Goal: Task Accomplishment & Management: Manage account settings

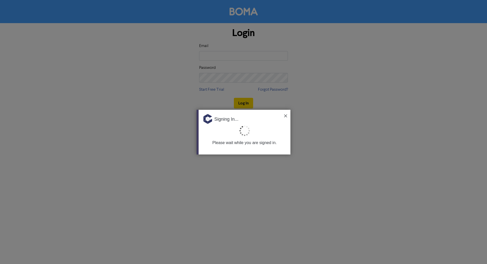
type input "[PERSON_NAME][EMAIL_ADDRESS][DOMAIN_NAME]"
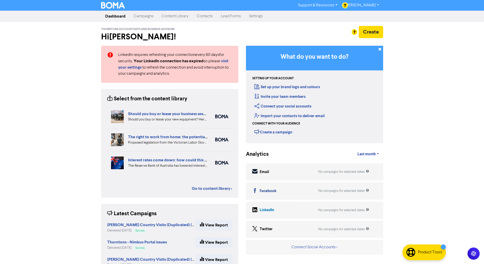
click at [210, 16] on link "Contacts" at bounding box center [204, 16] width 24 height 10
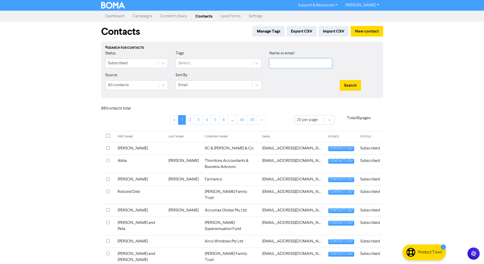
click at [287, 63] on input "text" at bounding box center [300, 63] width 63 height 10
type input "t"
click at [339, 80] on button "Search" at bounding box center [349, 85] width 21 height 11
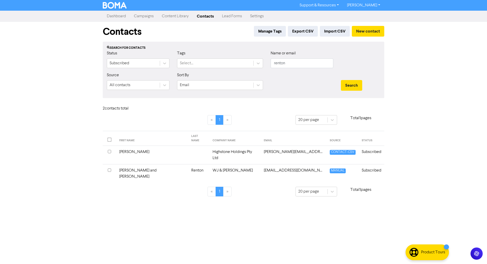
click at [107, 164] on th at bounding box center [109, 173] width 13 height 19
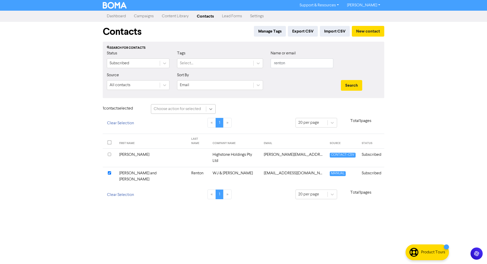
click at [209, 110] on icon at bounding box center [210, 108] width 5 height 5
click at [196, 130] on div "Delete Contacts" at bounding box center [183, 132] width 65 height 10
click at [249, 111] on button "Delete 1 contact" at bounding box center [241, 109] width 37 height 11
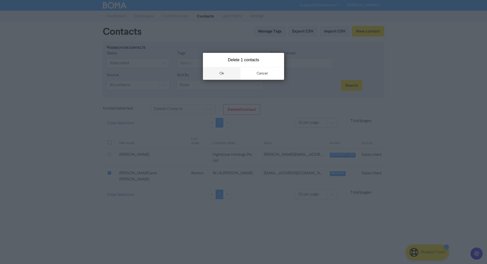
click at [222, 71] on button "ok" at bounding box center [222, 73] width 38 height 13
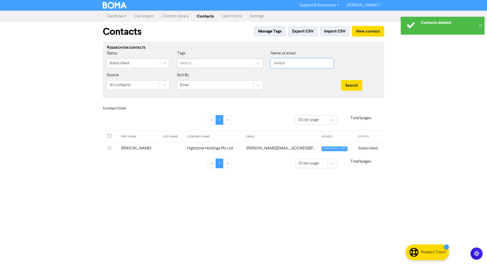
drag, startPoint x: 301, startPoint y: 63, endPoint x: 221, endPoint y: 59, distance: 80.4
click at [221, 59] on div "Status Subscribed Tags Select... Name or email renton" at bounding box center [243, 61] width 281 height 22
click at [341, 80] on button "Search" at bounding box center [351, 85] width 21 height 11
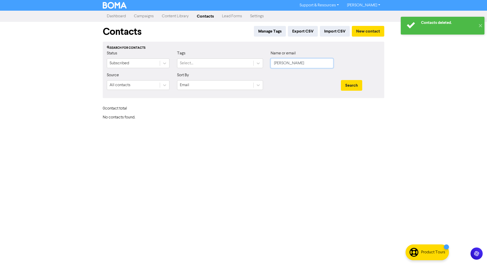
type input "[PERSON_NAME]"
click at [341, 80] on button "Search" at bounding box center [351, 85] width 21 height 11
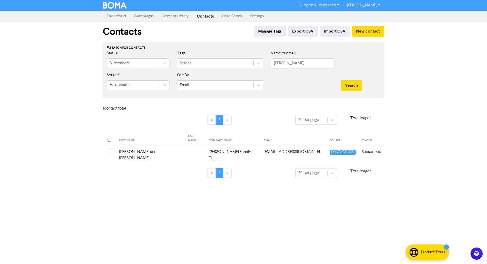
click at [155, 146] on td "[PERSON_NAME] and [PERSON_NAME]" at bounding box center [150, 155] width 69 height 19
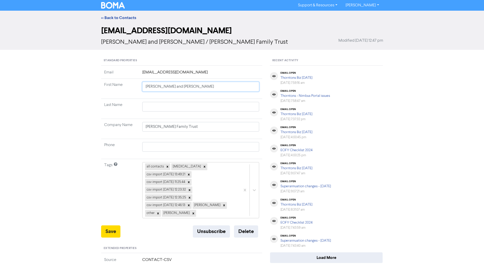
drag, startPoint x: 176, startPoint y: 86, endPoint x: 153, endPoint y: 85, distance: 23.1
click at [153, 85] on input "[PERSON_NAME] and [PERSON_NAME]" at bounding box center [200, 87] width 117 height 10
type input "Iain"
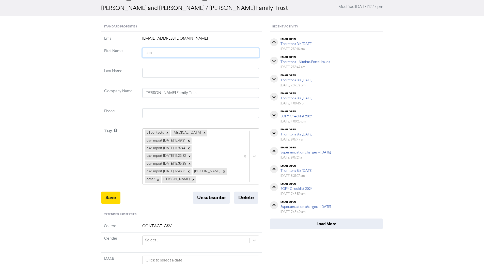
scroll to position [102, 0]
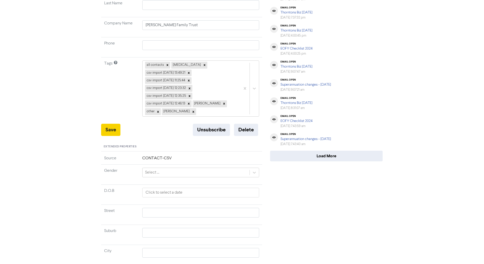
type input "Iain"
click at [114, 130] on button "Save" at bounding box center [110, 130] width 19 height 12
click at [244, 129] on button "Delete" at bounding box center [246, 130] width 24 height 12
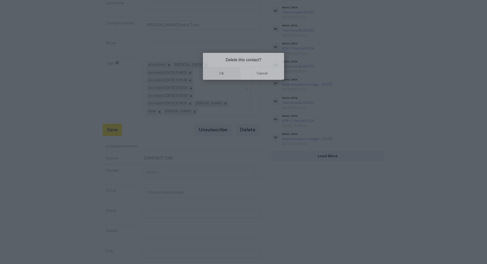
click at [224, 76] on button "ok" at bounding box center [222, 73] width 38 height 13
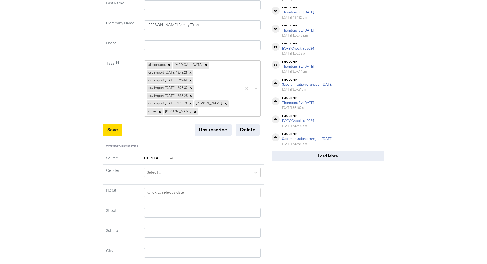
scroll to position [0, 0]
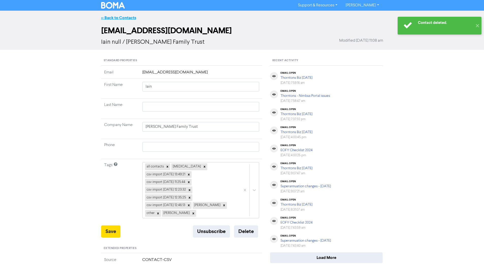
click at [128, 18] on link "<< Back to Contacts" at bounding box center [118, 17] width 35 height 5
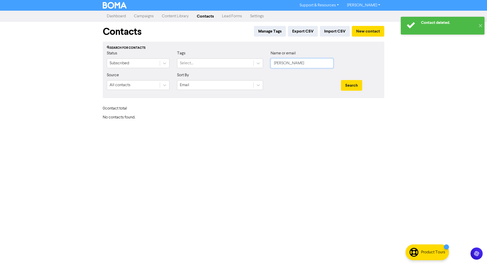
click at [298, 60] on input "[PERSON_NAME]" at bounding box center [302, 63] width 63 height 10
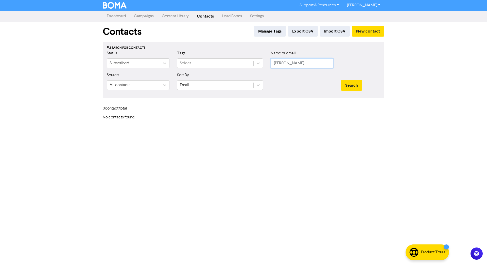
drag, startPoint x: 283, startPoint y: 66, endPoint x: 56, endPoint y: 57, distance: 226.9
click at [57, 57] on div "Support & Resources Video Tutorials FAQ & Guides Marketing Education [PERSON_NA…" at bounding box center [243, 132] width 487 height 264
click at [341, 80] on button "Search" at bounding box center [351, 85] width 21 height 11
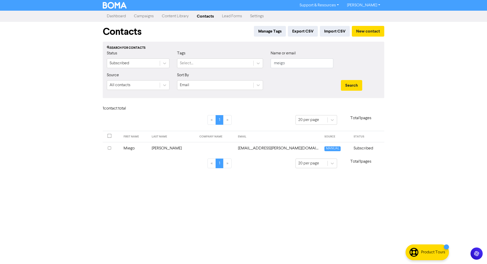
click at [110, 148] on input "checkbox" at bounding box center [109, 147] width 3 height 3
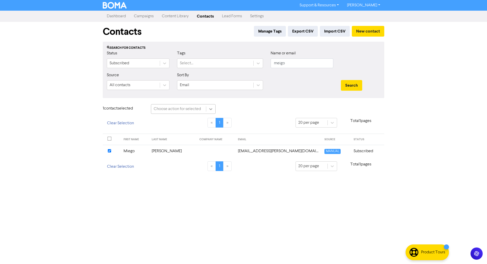
click at [210, 110] on icon at bounding box center [210, 108] width 5 height 5
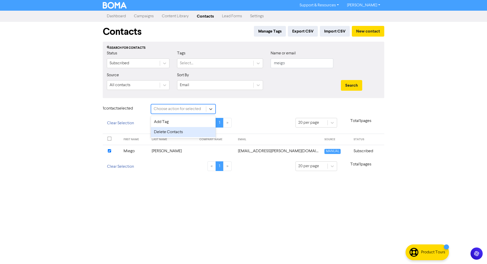
click at [186, 131] on div "Delete Contacts" at bounding box center [183, 132] width 65 height 10
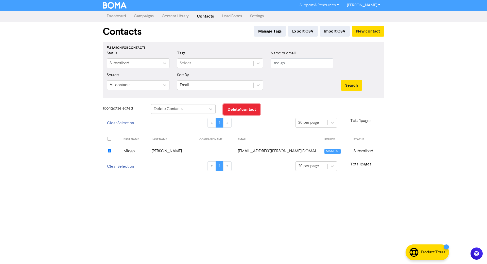
click at [240, 112] on button "Delete 1 contact" at bounding box center [241, 109] width 37 height 11
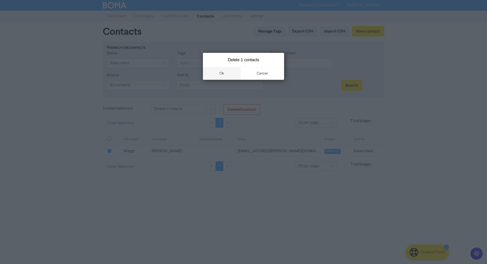
click at [227, 72] on button "ok" at bounding box center [222, 73] width 38 height 13
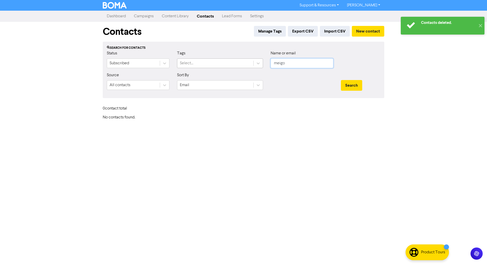
drag, startPoint x: 303, startPoint y: 64, endPoint x: 211, endPoint y: 66, distance: 91.7
click at [211, 66] on div "Status Subscribed Tags Select... Name or email meigo" at bounding box center [243, 61] width 281 height 22
click at [341, 80] on button "Search" at bounding box center [351, 85] width 21 height 11
type input "m"
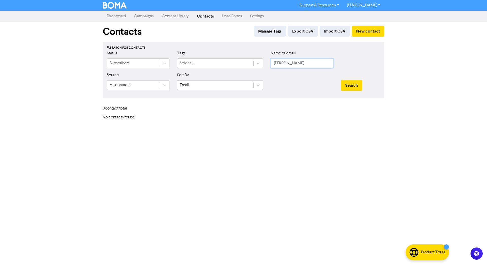
click at [341, 80] on button "Search" at bounding box center [351, 85] width 21 height 11
drag, startPoint x: 302, startPoint y: 60, endPoint x: 197, endPoint y: 58, distance: 104.4
click at [198, 58] on div "Status Subscribed Tags Select... Name or email [PERSON_NAME]" at bounding box center [243, 61] width 281 height 22
type input "bril"
click at [341, 80] on button "Search" at bounding box center [351, 85] width 21 height 11
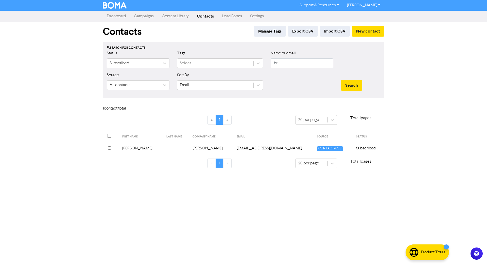
click at [109, 150] on div at bounding box center [111, 148] width 6 height 6
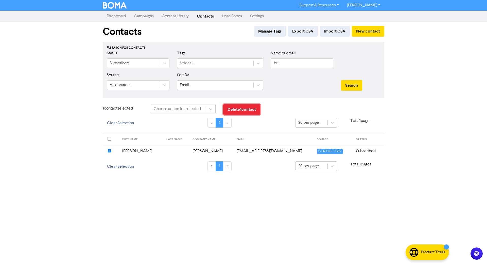
click at [253, 107] on button "Delete 1 contact" at bounding box center [241, 109] width 37 height 11
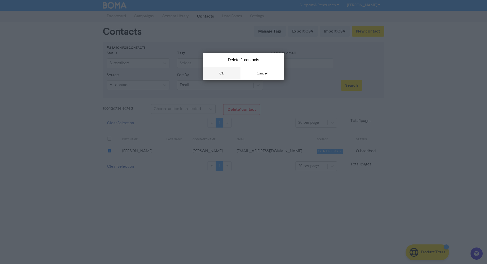
click at [220, 73] on button "ok" at bounding box center [222, 73] width 38 height 13
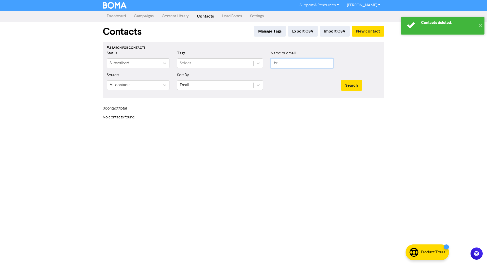
drag, startPoint x: 292, startPoint y: 61, endPoint x: 264, endPoint y: 62, distance: 28.2
click at [264, 62] on div "Status Subscribed Tags Select... Name or email bril" at bounding box center [243, 61] width 281 height 22
click at [341, 80] on button "Search" at bounding box center [351, 85] width 21 height 11
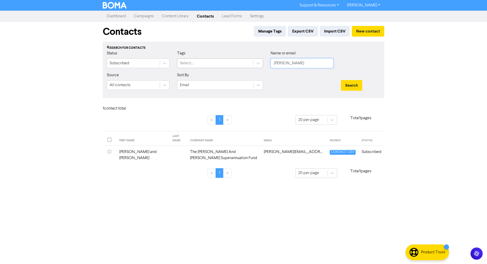
drag, startPoint x: 289, startPoint y: 63, endPoint x: 210, endPoint y: 59, distance: 79.3
click at [210, 59] on div "Status Subscribed Tags Select... Name or email [PERSON_NAME]" at bounding box center [243, 61] width 281 height 22
click at [341, 80] on button "Search" at bounding box center [351, 85] width 21 height 11
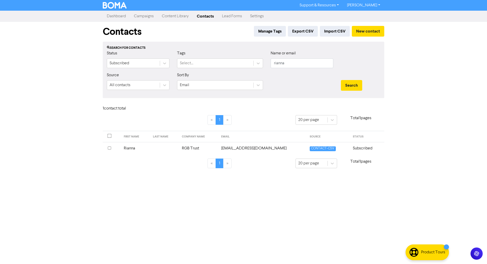
click at [111, 148] on div at bounding box center [112, 148] width 8 height 6
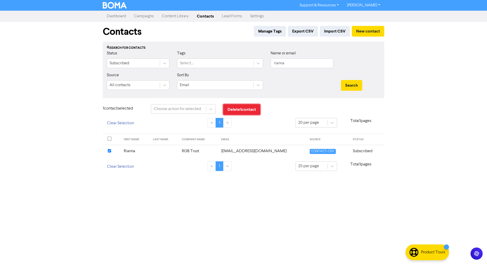
click at [243, 109] on button "Delete 1 contact" at bounding box center [241, 109] width 37 height 11
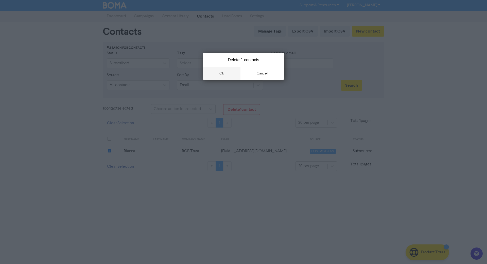
click at [224, 69] on button "ok" at bounding box center [222, 73] width 38 height 13
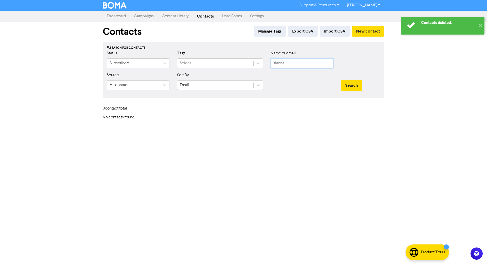
drag, startPoint x: 297, startPoint y: 66, endPoint x: 188, endPoint y: 53, distance: 109.2
click at [188, 53] on div "Status Subscribed Tags Select... Name or email rianna" at bounding box center [243, 61] width 281 height 22
type input "dalwallin"
click at [341, 80] on button "Search" at bounding box center [351, 85] width 21 height 11
